Goal: Find specific page/section: Find specific page/section

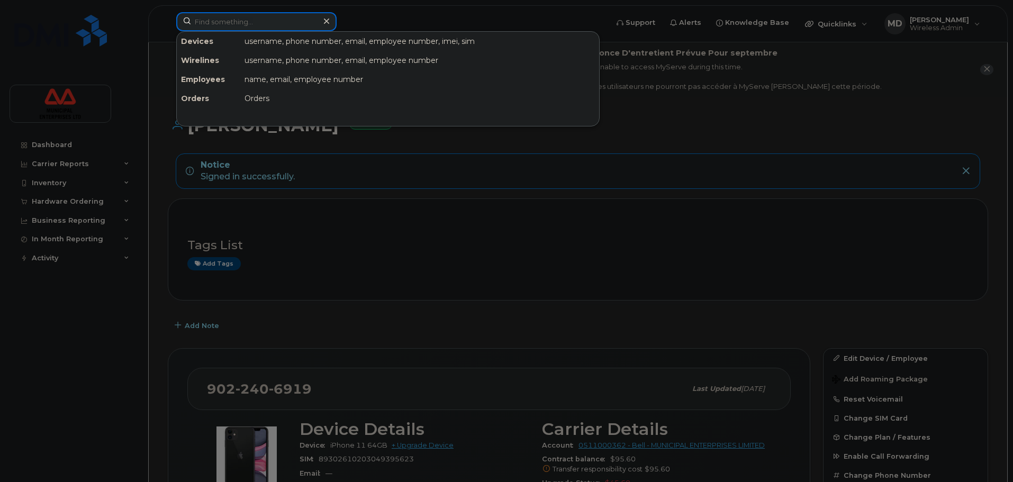
click at [270, 16] on input at bounding box center [256, 21] width 160 height 19
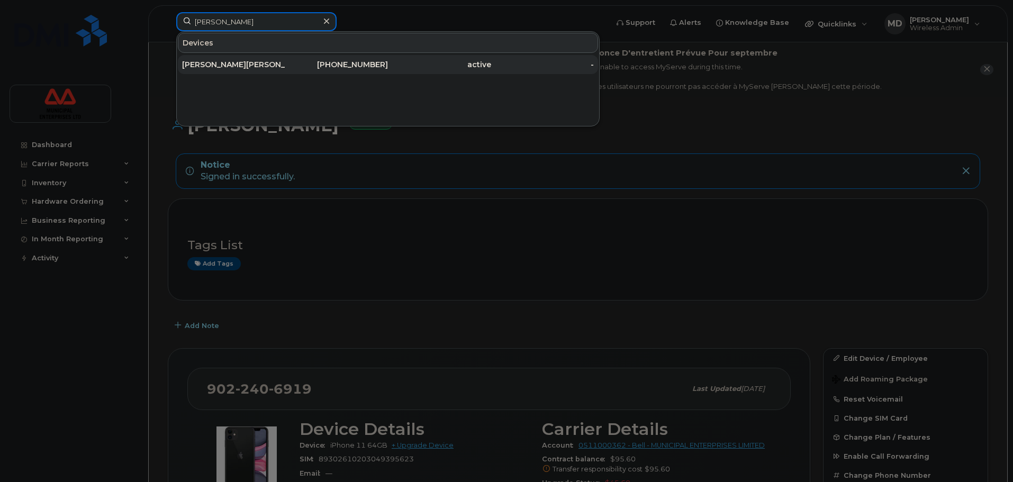
type input "[PERSON_NAME]"
click at [251, 66] on div "[PERSON_NAME]" at bounding box center [233, 64] width 103 height 11
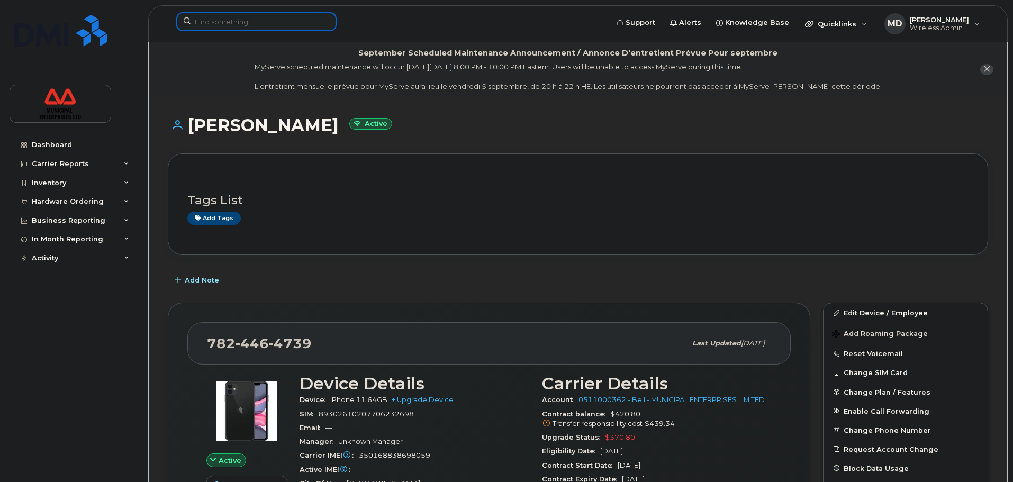
click at [262, 21] on input at bounding box center [256, 21] width 160 height 19
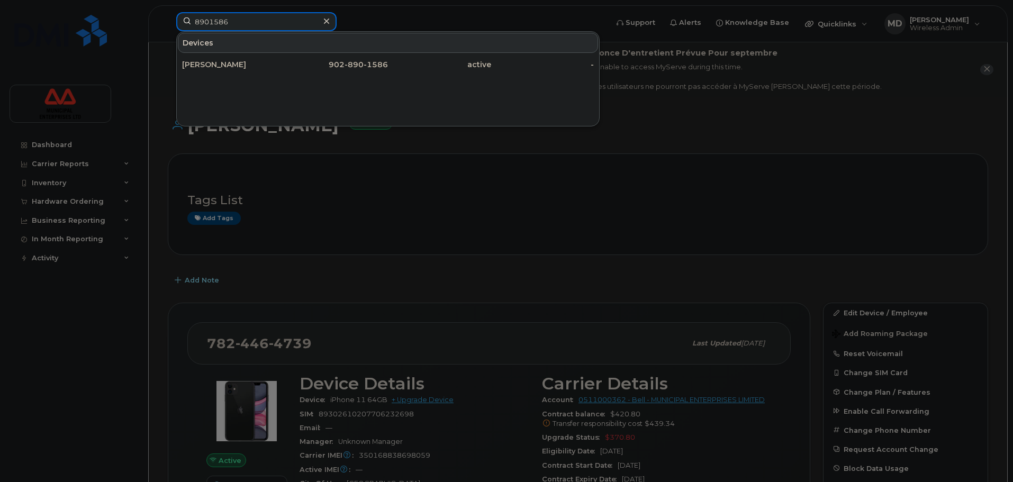
type input "8901586"
click at [705, 235] on div at bounding box center [506, 241] width 1013 height 482
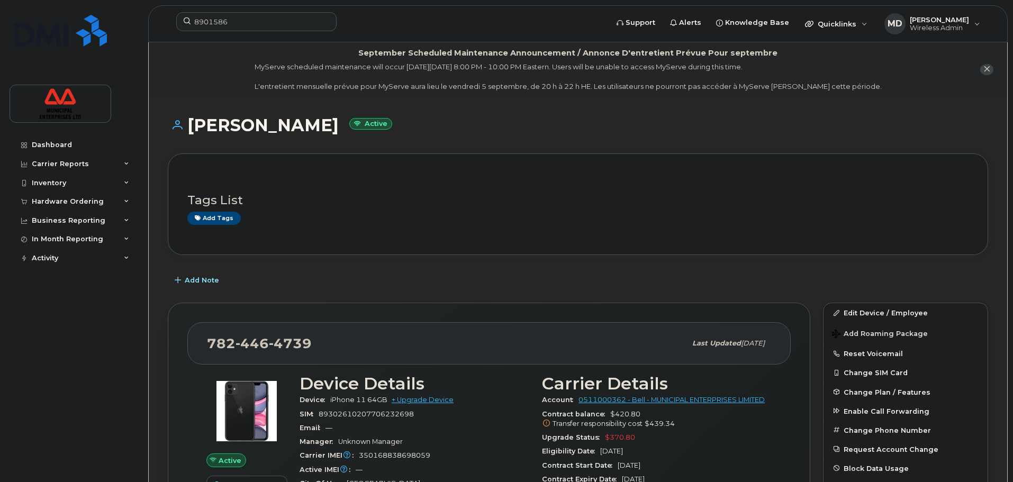
click at [275, 130] on h1 "Miguel Soto Active" at bounding box center [578, 125] width 820 height 19
